Goal: Use online tool/utility: Utilize a website feature to perform a specific function

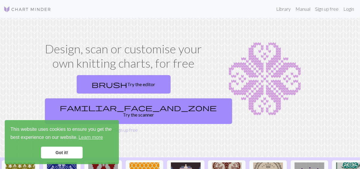
scroll to position [27, 0]
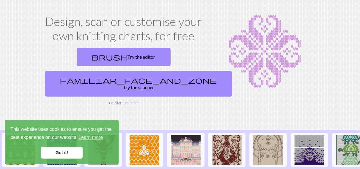
click at [128, 99] on link "Sign up free" at bounding box center [125, 102] width 23 height 6
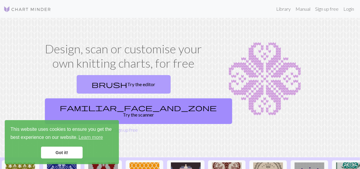
click at [105, 81] on link "brush Try the editor" at bounding box center [124, 84] width 94 height 18
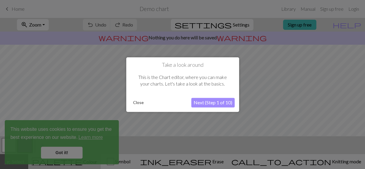
click at [136, 103] on button "Close" at bounding box center [138, 102] width 15 height 9
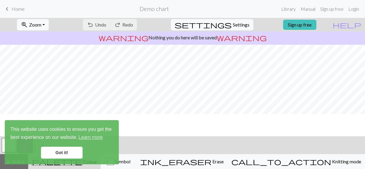
scroll to position [58, 0]
click at [63, 153] on link "Got it!" at bounding box center [62, 152] width 42 height 12
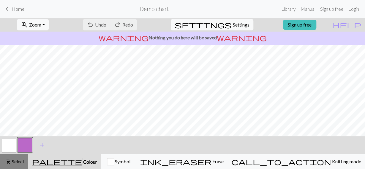
click at [18, 163] on span "Select" at bounding box center [17, 161] width 13 height 6
click at [238, 25] on span "Settings" at bounding box center [241, 24] width 17 height 7
select select "aran"
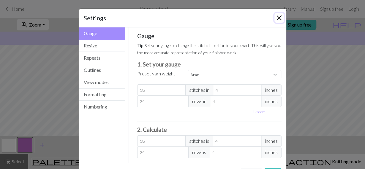
click at [278, 15] on button "Close" at bounding box center [280, 18] width 10 height 10
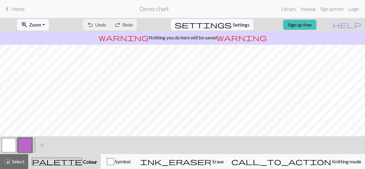
click at [7, 7] on span "keyboard_arrow_left" at bounding box center [7, 9] width 7 height 8
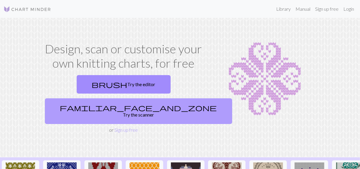
click at [164, 98] on link "familiar_face_and_zone Try the scanner" at bounding box center [138, 111] width 187 height 26
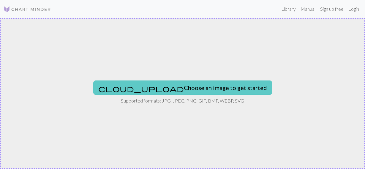
click at [178, 83] on button "cloud_upload Choose an image to get started" at bounding box center [182, 87] width 179 height 14
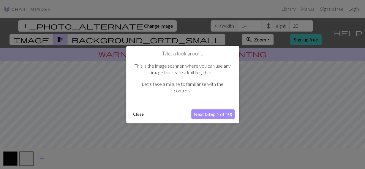
click at [141, 114] on button "Close" at bounding box center [138, 113] width 15 height 9
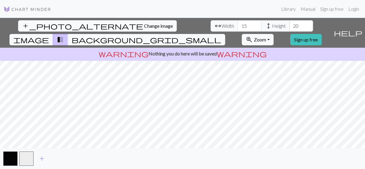
click at [238, 24] on input "15" at bounding box center [250, 25] width 24 height 11
click at [238, 24] on input "16" at bounding box center [250, 25] width 24 height 11
click at [238, 24] on input "17" at bounding box center [250, 25] width 24 height 11
click at [238, 24] on input "18" at bounding box center [250, 25] width 24 height 11
click at [238, 24] on input "19" at bounding box center [250, 25] width 24 height 11
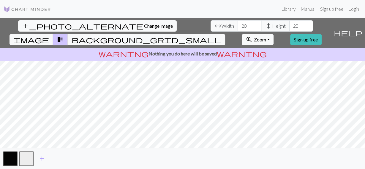
click at [238, 24] on input "20" at bounding box center [250, 25] width 24 height 11
click at [238, 24] on input "21" at bounding box center [250, 25] width 24 height 11
click at [238, 24] on input "22" at bounding box center [250, 25] width 24 height 11
click at [238, 24] on input "23" at bounding box center [250, 25] width 24 height 11
click at [238, 25] on input "68" at bounding box center [250, 25] width 24 height 11
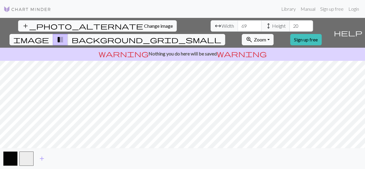
click at [238, 25] on input "69" at bounding box center [250, 25] width 24 height 11
type input "70"
click at [238, 25] on input "70" at bounding box center [250, 25] width 24 height 11
click at [290, 24] on input "96" at bounding box center [302, 25] width 24 height 11
click at [290, 24] on input "97" at bounding box center [302, 25] width 24 height 11
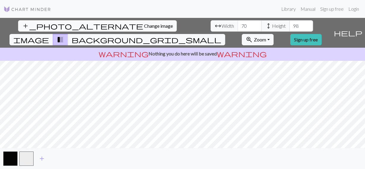
click at [290, 24] on input "98" at bounding box center [302, 25] width 24 height 11
type input "99"
click at [290, 24] on input "99" at bounding box center [302, 25] width 24 height 11
click at [238, 26] on input "69" at bounding box center [250, 25] width 24 height 11
click at [238, 26] on input "68" at bounding box center [250, 25] width 24 height 11
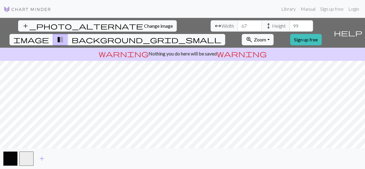
click at [238, 26] on input "67" at bounding box center [250, 25] width 24 height 11
click at [238, 26] on input "66" at bounding box center [250, 25] width 24 height 11
click at [238, 26] on input "65" at bounding box center [250, 25] width 24 height 11
click at [238, 26] on input "64" at bounding box center [250, 25] width 24 height 11
click at [238, 26] on input "63" at bounding box center [250, 25] width 24 height 11
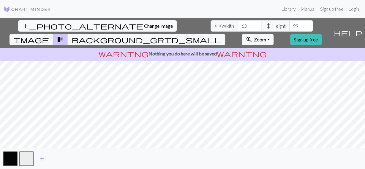
click at [238, 26] on input "62" at bounding box center [250, 25] width 24 height 11
click at [238, 26] on input "61" at bounding box center [250, 25] width 24 height 11
click at [238, 26] on input "60" at bounding box center [250, 25] width 24 height 11
click at [238, 26] on input "59" at bounding box center [250, 25] width 24 height 11
click at [238, 26] on input "58" at bounding box center [250, 25] width 24 height 11
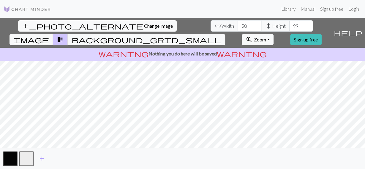
click at [238, 26] on input "57" at bounding box center [250, 25] width 24 height 11
click at [238, 26] on input "56" at bounding box center [250, 25] width 24 height 11
click at [238, 26] on input "55" at bounding box center [250, 25] width 24 height 11
click at [238, 26] on input "54" at bounding box center [250, 25] width 24 height 11
type input "55"
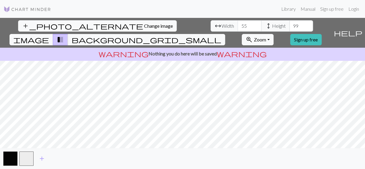
click at [238, 24] on input "55" at bounding box center [250, 25] width 24 height 11
type input "100"
click at [290, 24] on input "100" at bounding box center [302, 25] width 24 height 11
type input "50"
click at [238, 27] on input "50" at bounding box center [250, 25] width 24 height 11
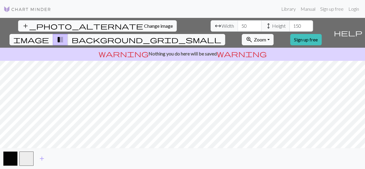
type input "152"
click at [290, 24] on input "152" at bounding box center [302, 25] width 24 height 11
click at [222, 35] on span "background_grid_small" at bounding box center [147, 39] width 150 height 8
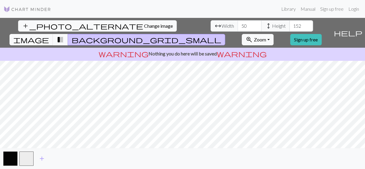
click at [222, 35] on span "background_grid_small" at bounding box center [147, 39] width 150 height 8
click at [64, 35] on span "transition_fade" at bounding box center [60, 39] width 7 height 8
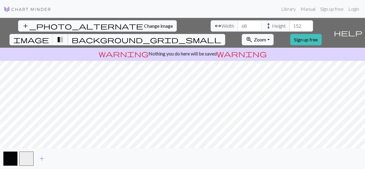
click at [238, 24] on input "68" at bounding box center [250, 25] width 24 height 11
click at [238, 23] on input "82" at bounding box center [250, 25] width 24 height 11
click at [238, 23] on input "83" at bounding box center [250, 25] width 24 height 11
click at [238, 23] on input "84" at bounding box center [250, 25] width 24 height 11
click at [238, 23] on input "85" at bounding box center [250, 25] width 24 height 11
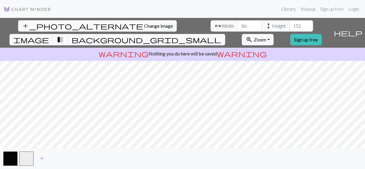
click at [238, 23] on input "86" at bounding box center [250, 25] width 24 height 11
click at [238, 23] on input "87" at bounding box center [250, 25] width 24 height 11
click at [238, 23] on input "88" at bounding box center [250, 25] width 24 height 11
click at [238, 25] on input "89" at bounding box center [250, 25] width 24 height 11
click at [238, 25] on input "90" at bounding box center [250, 25] width 24 height 11
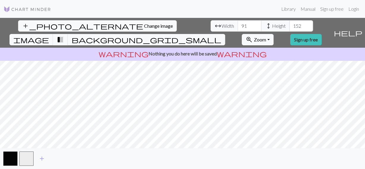
click at [238, 25] on input "91" at bounding box center [250, 25] width 24 height 11
click at [238, 25] on input "92" at bounding box center [250, 25] width 24 height 11
click at [238, 25] on input "93" at bounding box center [250, 25] width 24 height 11
click at [238, 25] on input "94" at bounding box center [250, 25] width 24 height 11
click at [238, 25] on input "95" at bounding box center [250, 25] width 24 height 11
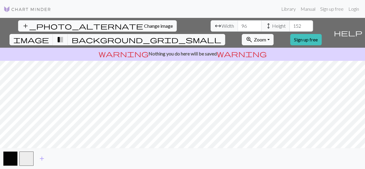
click at [238, 25] on input "96" at bounding box center [250, 25] width 24 height 11
click at [238, 25] on input "97" at bounding box center [250, 25] width 24 height 11
click at [238, 25] on input "98" at bounding box center [250, 25] width 24 height 11
click at [238, 25] on input "99" at bounding box center [250, 25] width 24 height 11
type input "100"
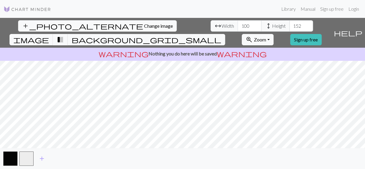
click at [238, 25] on input "100" at bounding box center [250, 25] width 24 height 11
click at [290, 28] on input "151" at bounding box center [302, 25] width 24 height 11
click at [290, 28] on input "150" at bounding box center [302, 25] width 24 height 11
click at [290, 28] on input "149" at bounding box center [302, 25] width 24 height 11
click at [290, 28] on input "148" at bounding box center [302, 25] width 24 height 11
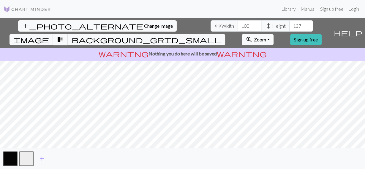
click at [290, 28] on input "133" at bounding box center [302, 25] width 24 height 11
click at [290, 26] on input "133" at bounding box center [302, 25] width 24 height 11
type input "1"
type input "3"
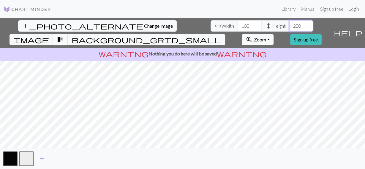
type input "200"
click at [238, 26] on input "100" at bounding box center [250, 25] width 24 height 11
click at [16, 48] on div "warning Nothing you do here will be saved warning" at bounding box center [182, 54] width 365 height 13
click at [238, 25] on input "200" at bounding box center [250, 25] width 24 height 11
click at [238, 26] on input "199" at bounding box center [250, 25] width 24 height 11
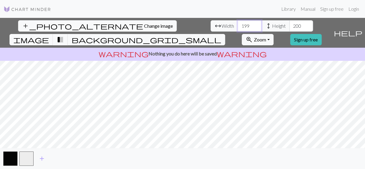
type input "200"
click at [238, 24] on input "200" at bounding box center [250, 25] width 24 height 11
click at [274, 34] on button "zoom_in Zoom Zoom" at bounding box center [258, 39] width 32 height 11
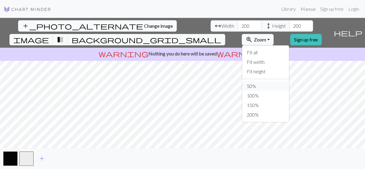
click at [271, 81] on button "50%" at bounding box center [265, 86] width 47 height 10
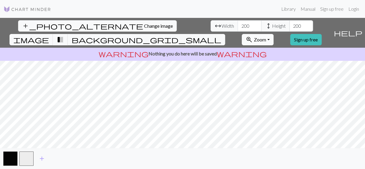
click at [274, 34] on button "zoom_in Zoom Zoom" at bounding box center [258, 39] width 32 height 11
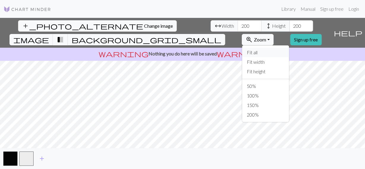
click at [278, 48] on button "Fit all" at bounding box center [265, 53] width 47 height 10
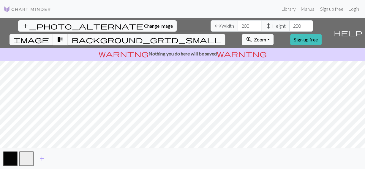
click at [64, 35] on span "transition_fade" at bounding box center [60, 39] width 7 height 8
